Goal: Task Accomplishment & Management: Manage account settings

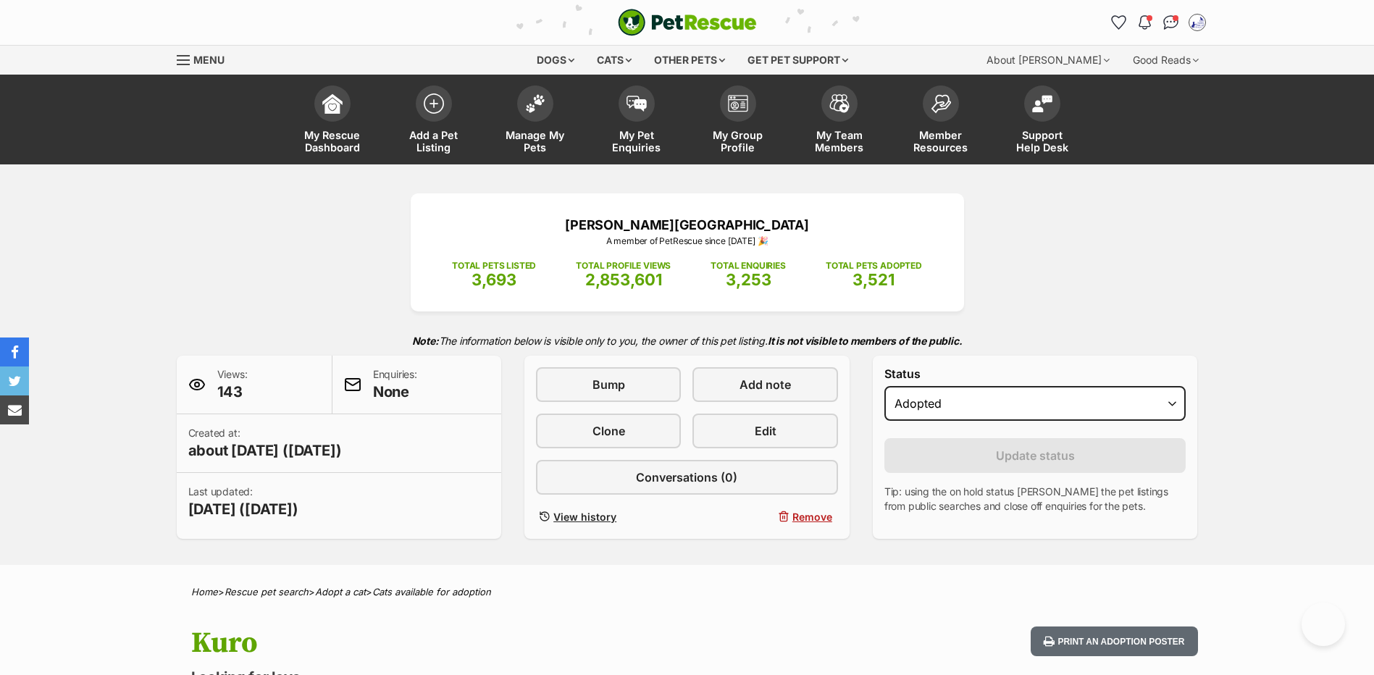
select select "rehomed"
click at [527, 141] on span "Manage My Pets" at bounding box center [535, 141] width 65 height 25
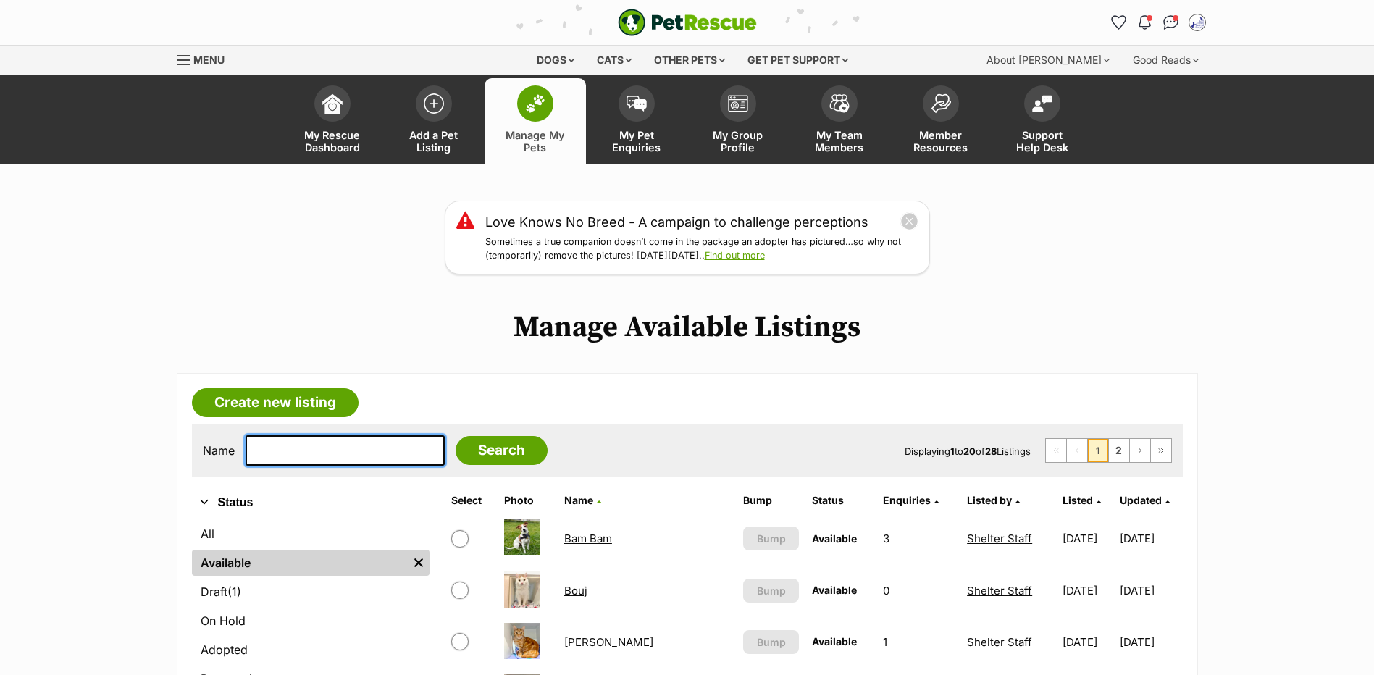
click at [314, 466] on input "text" at bounding box center [345, 450] width 199 height 30
type input "petey"
click at [456, 436] on input "Search" at bounding box center [502, 450] width 92 height 29
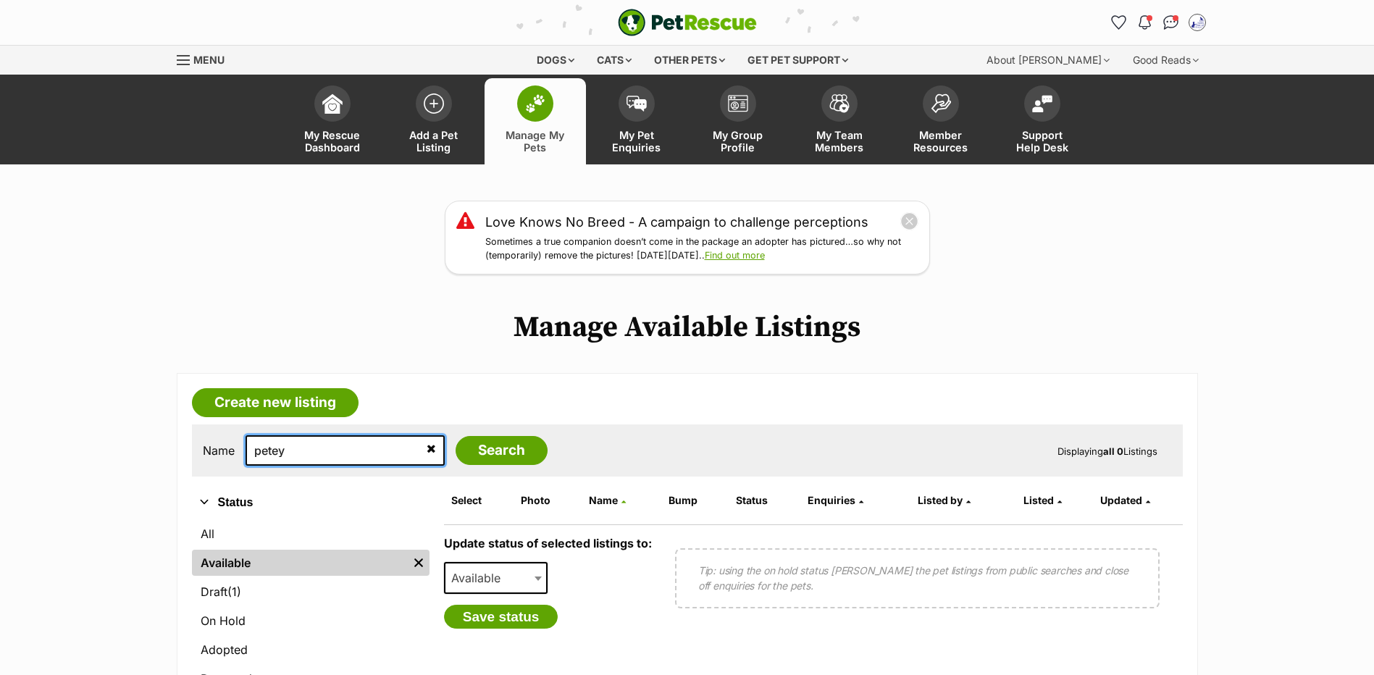
click at [382, 466] on input "petey" at bounding box center [345, 450] width 199 height 30
type input "[PERSON_NAME]"
click at [456, 436] on input "Search" at bounding box center [502, 450] width 92 height 29
